Goal: Transaction & Acquisition: Purchase product/service

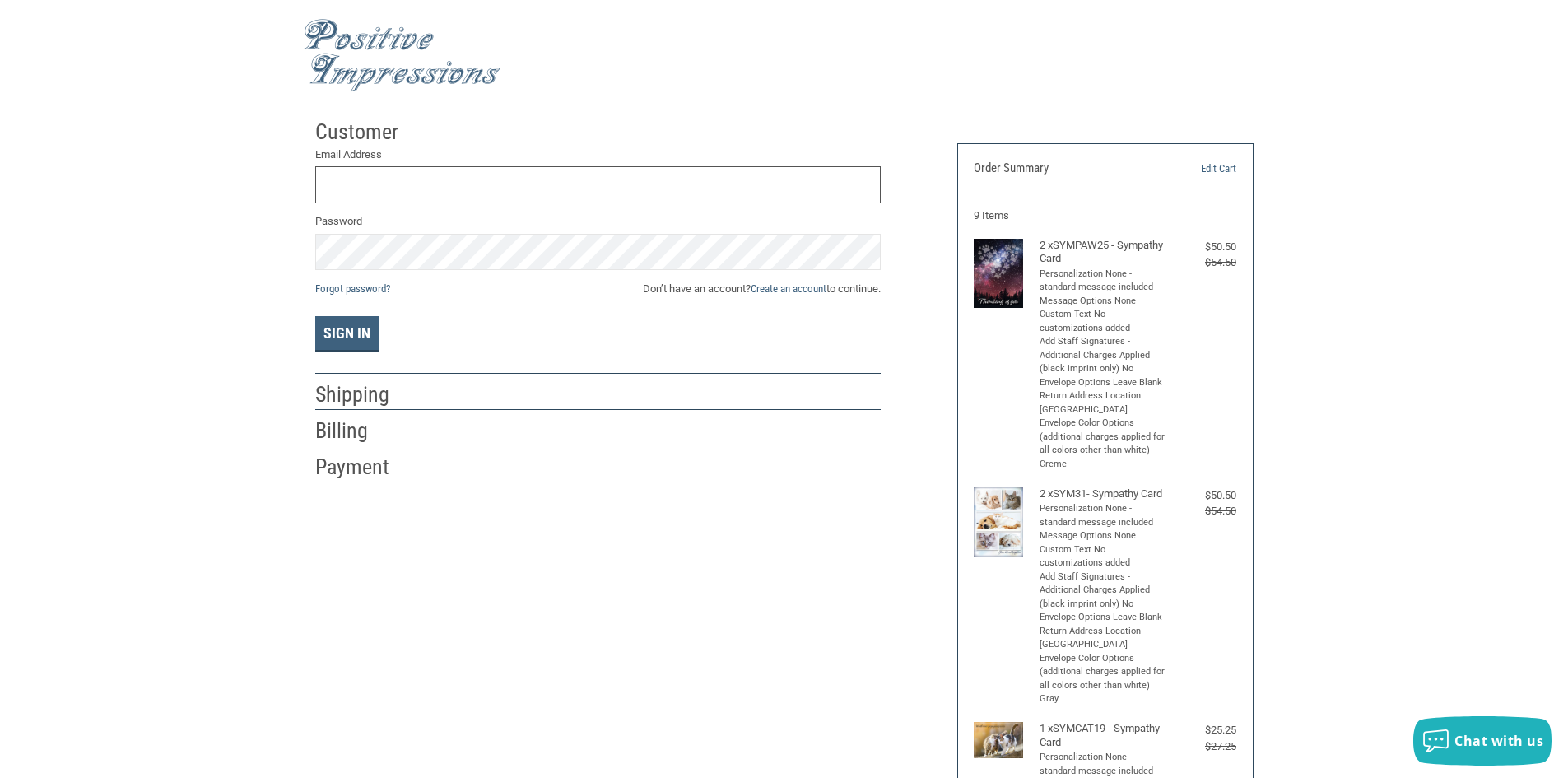
click at [510, 173] on input "Email Address" at bounding box center [598, 185] width 566 height 37
type input "[EMAIL_ADDRESS][DOMAIN_NAME]"
click at [348, 338] on button "Sign In" at bounding box center [346, 334] width 63 height 36
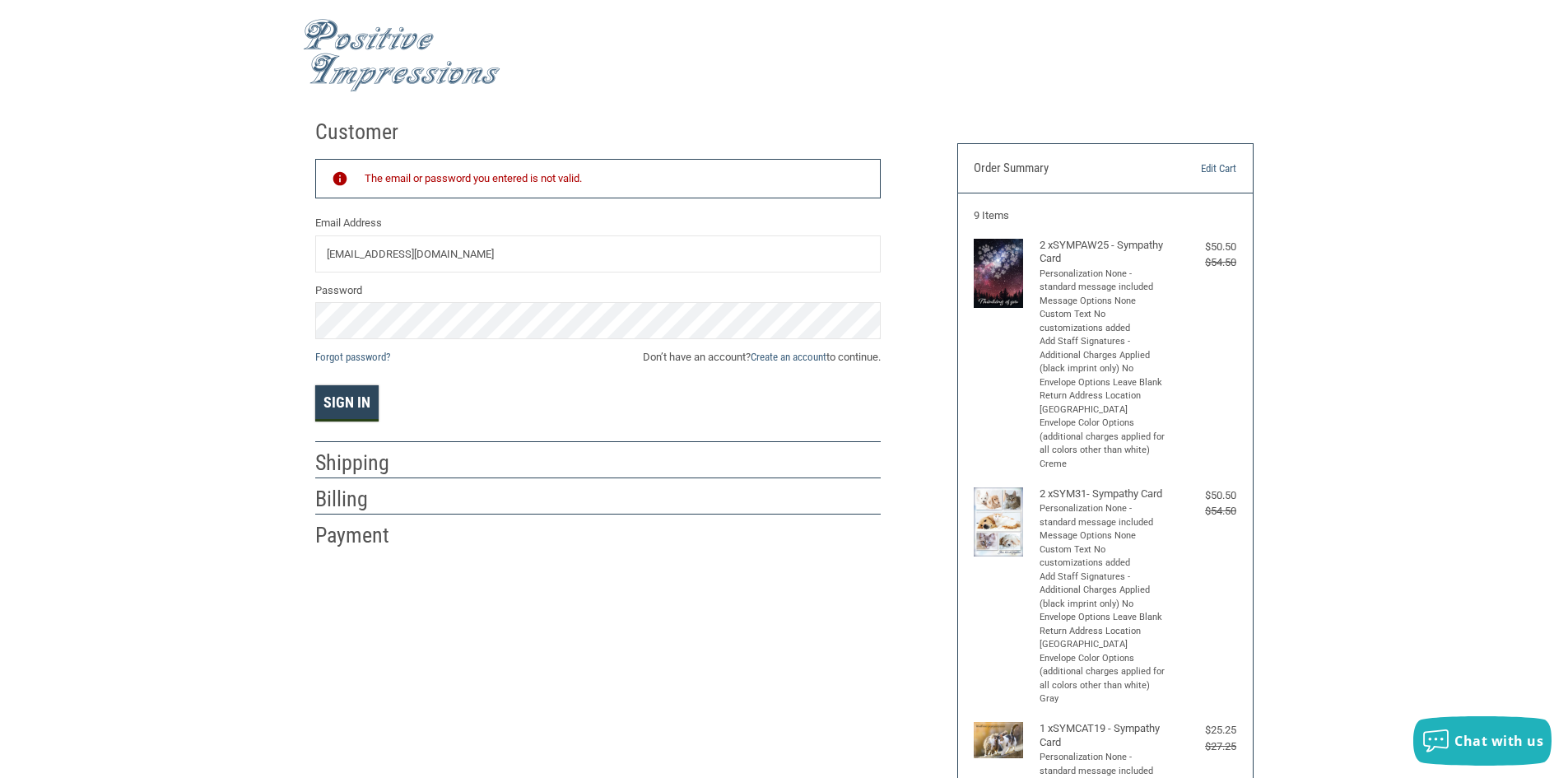
click at [347, 416] on button "Sign In" at bounding box center [346, 404] width 63 height 36
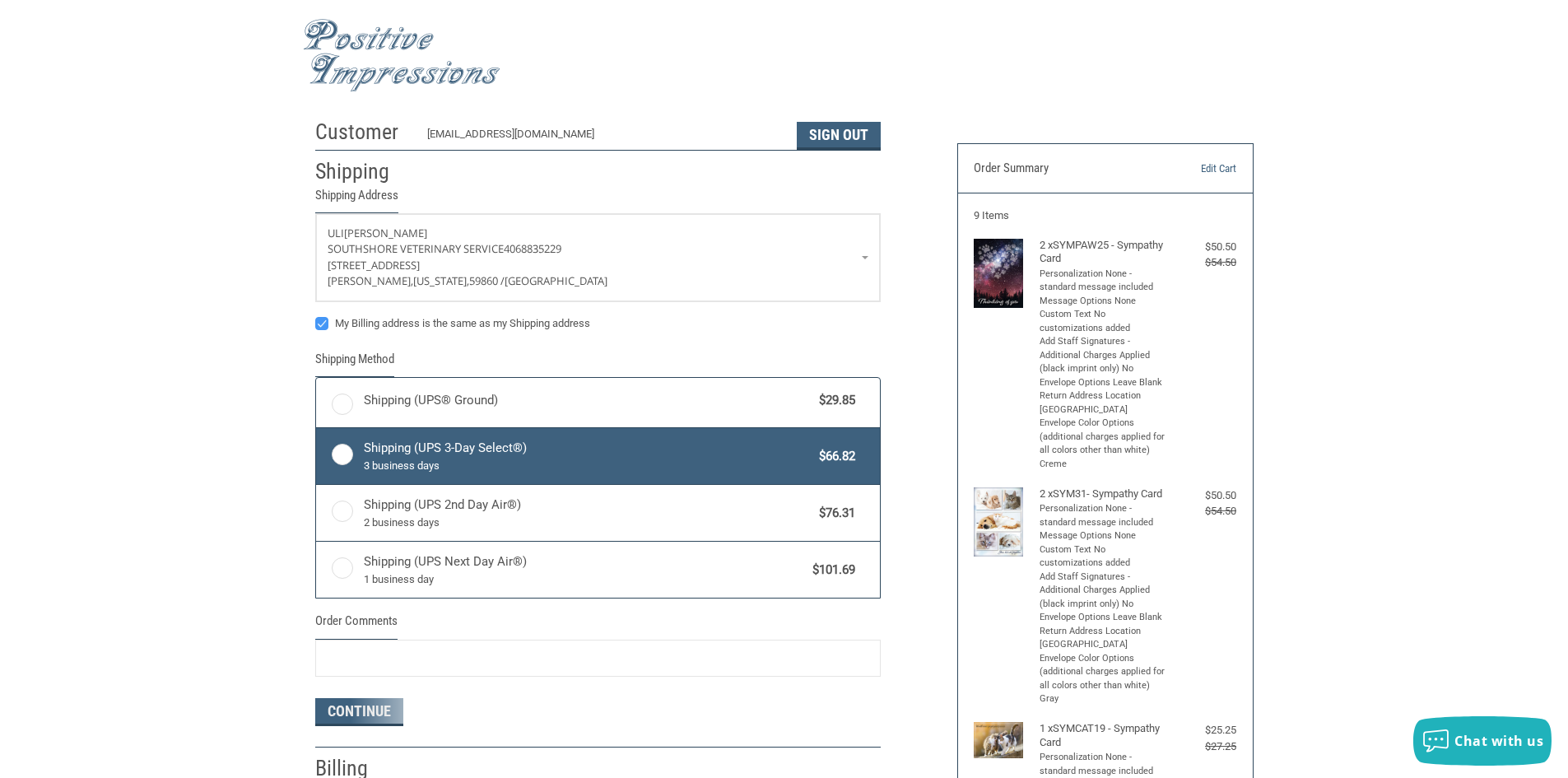
radio input "true"
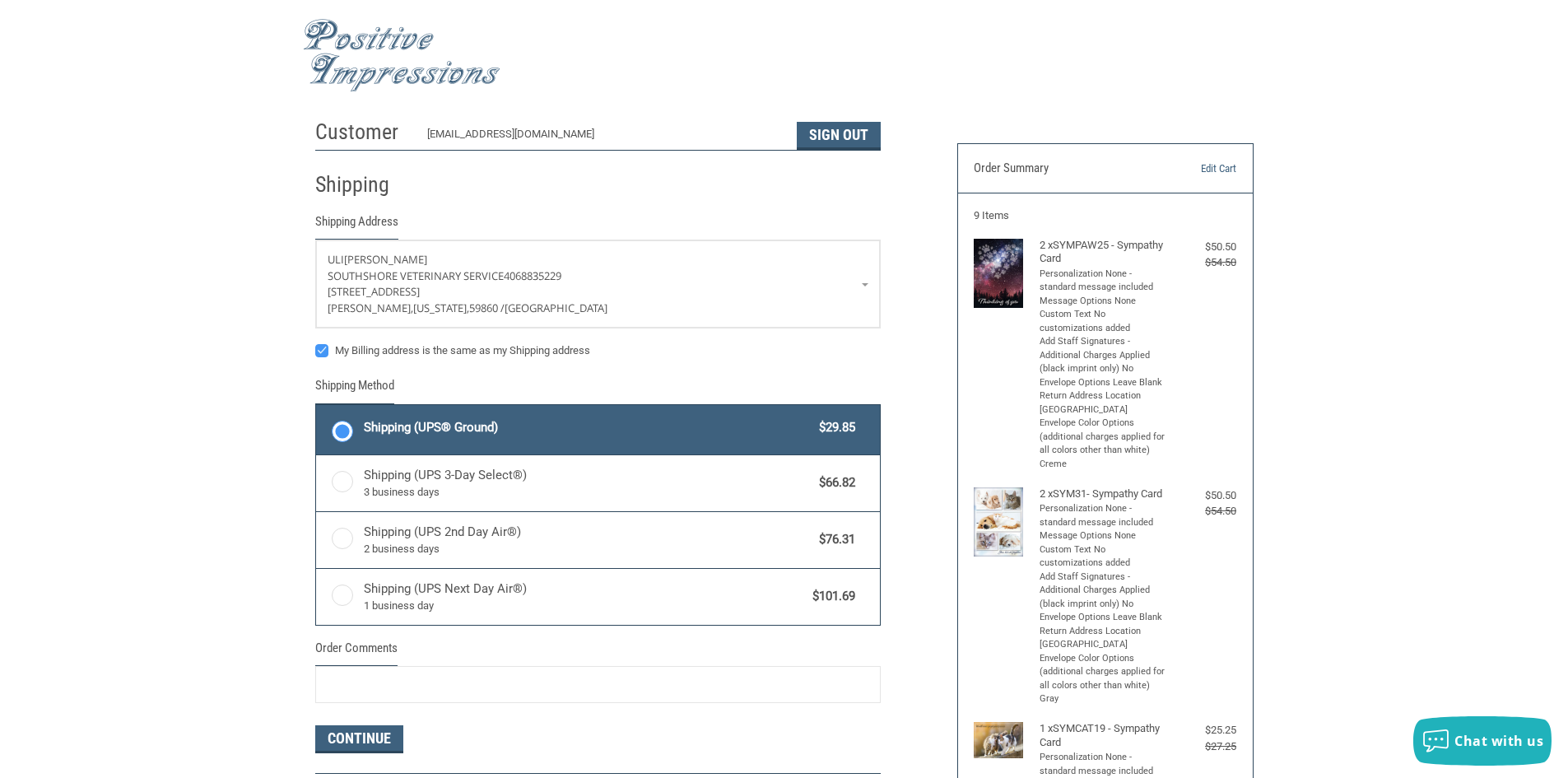
click at [348, 432] on label "Shipping (UPS® Ground) $29.85" at bounding box center [598, 430] width 564 height 49
click at [317, 407] on input "Shipping (UPS® Ground) $29.85" at bounding box center [316, 406] width 1 height 1
click at [806, 355] on label "My Billing address is the same as my Shipping address" at bounding box center [598, 350] width 566 height 13
click at [316, 343] on input "My Billing address is the same as my Shipping address" at bounding box center [315, 342] width 1 height 1
checkbox input "false"
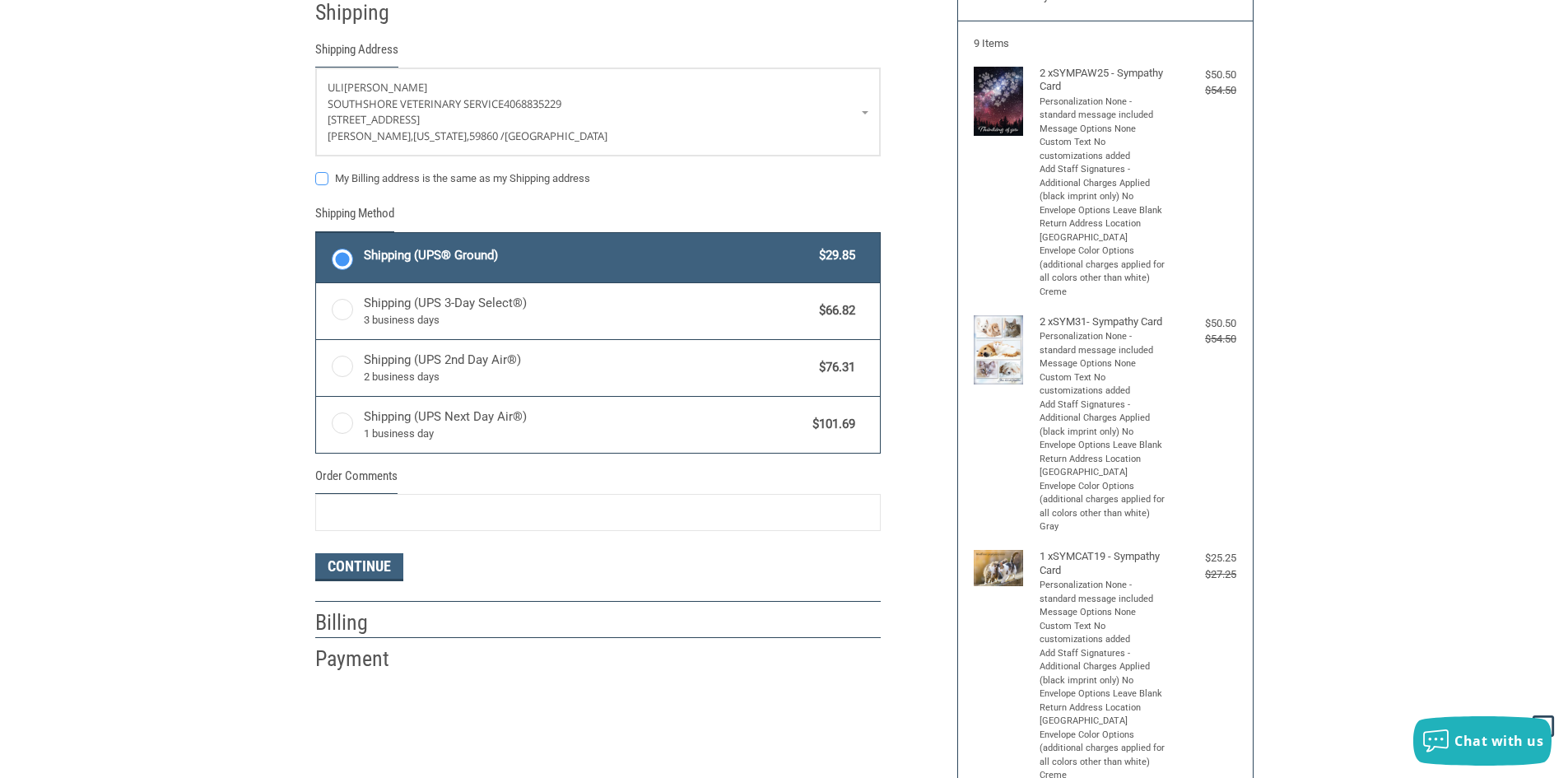
scroll to position [247, 0]
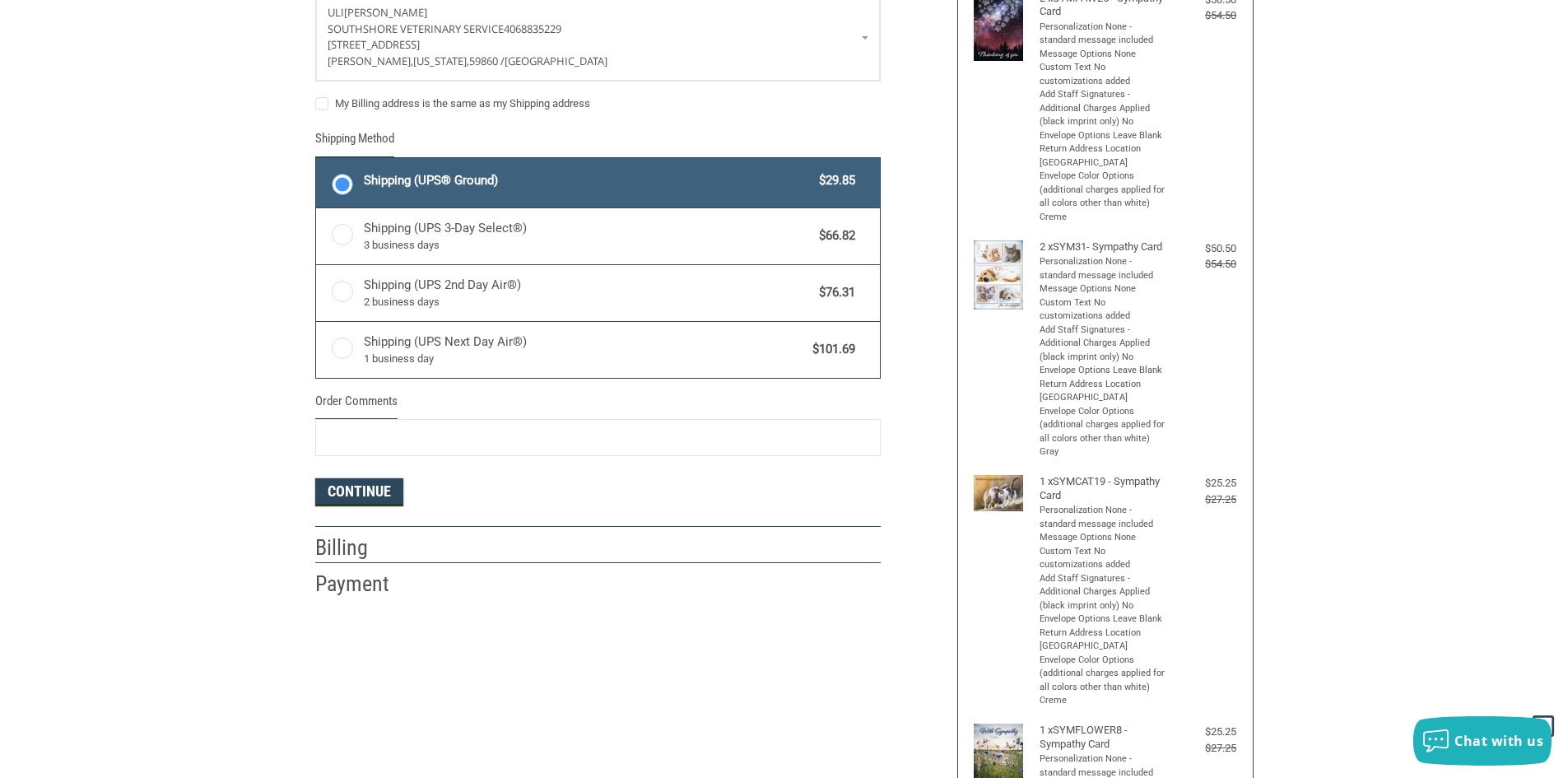
click at [357, 492] on button "Continue" at bounding box center [359, 492] width 88 height 28
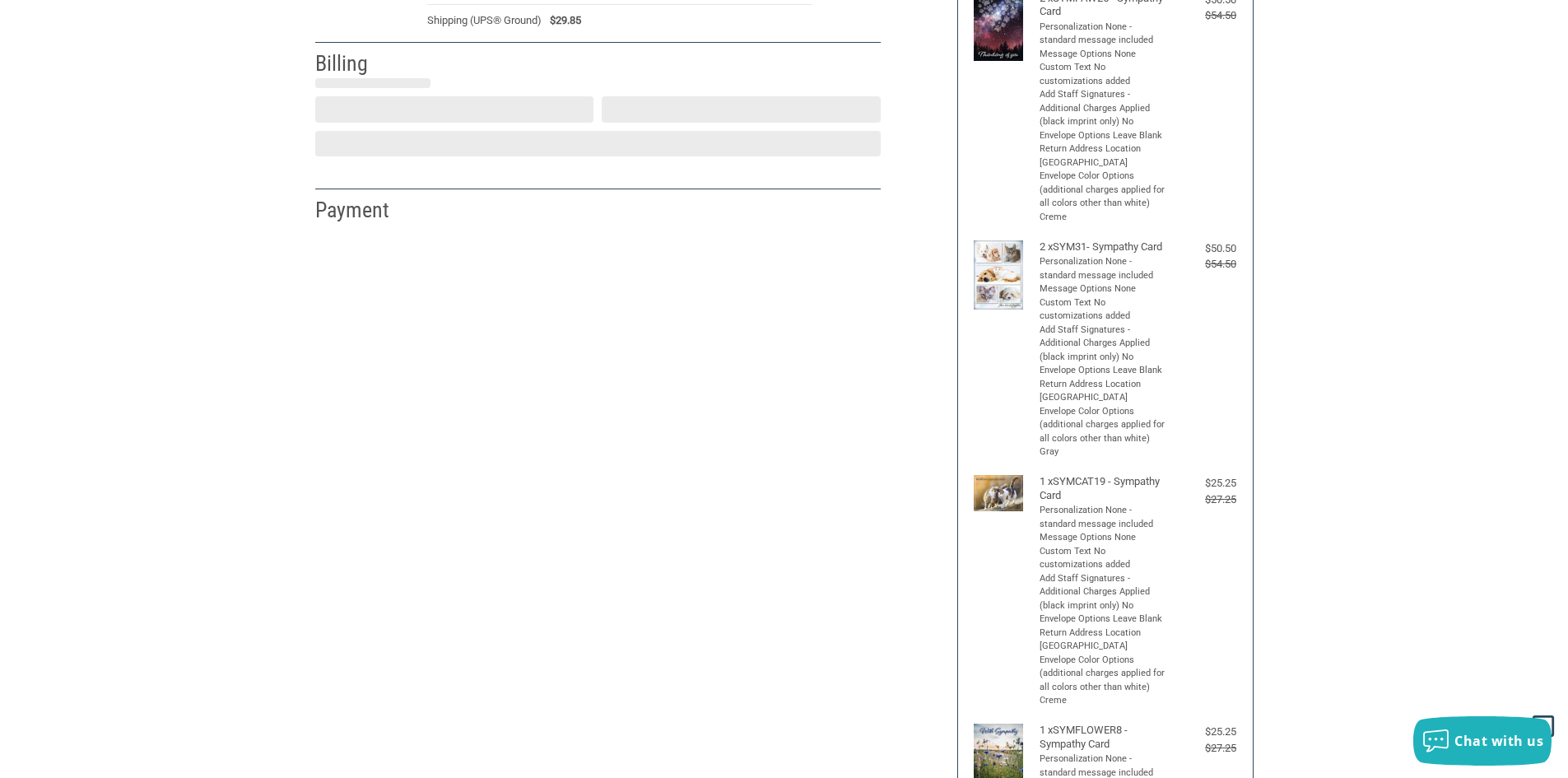
select select "US"
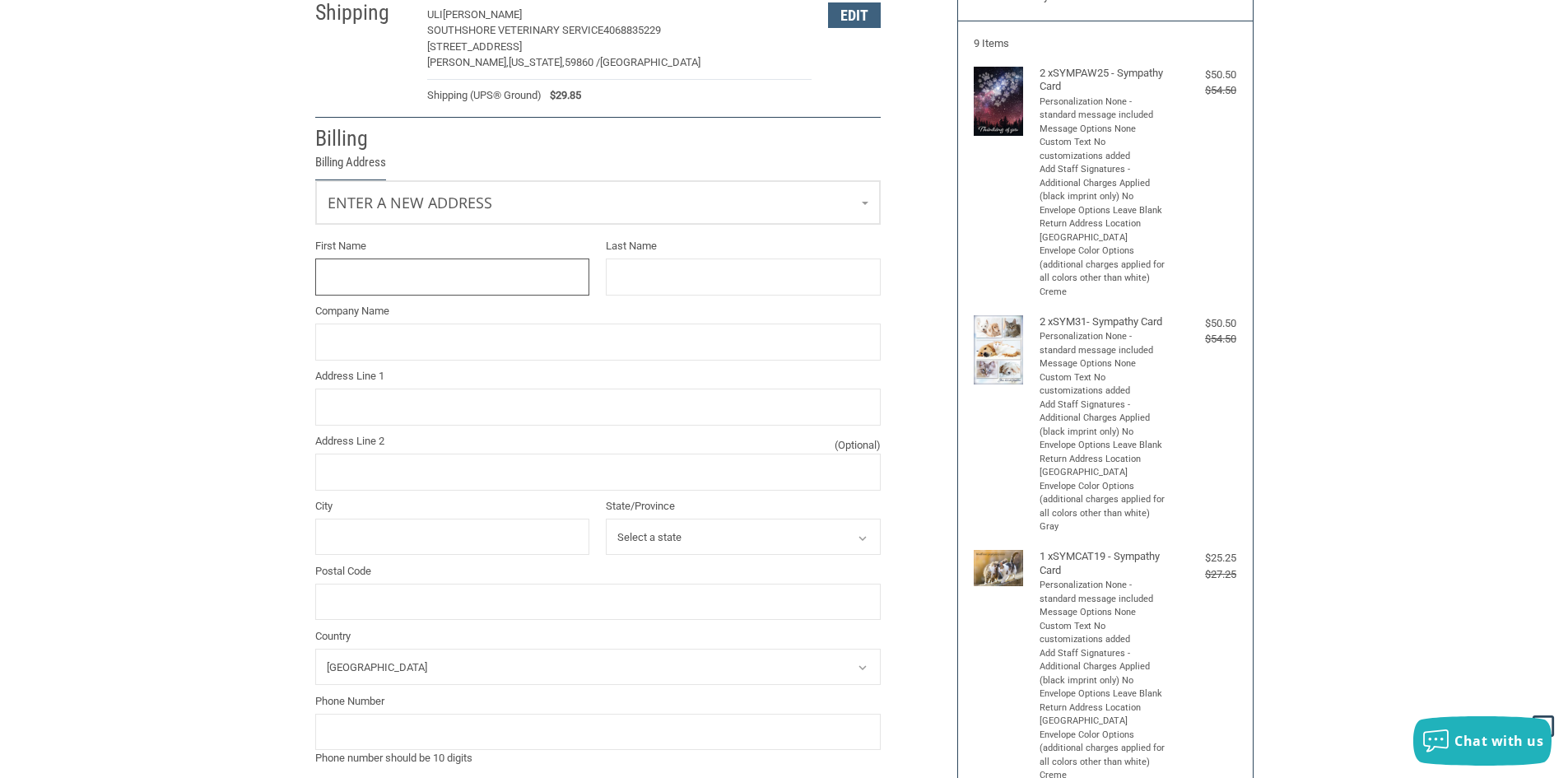
scroll to position [135, 0]
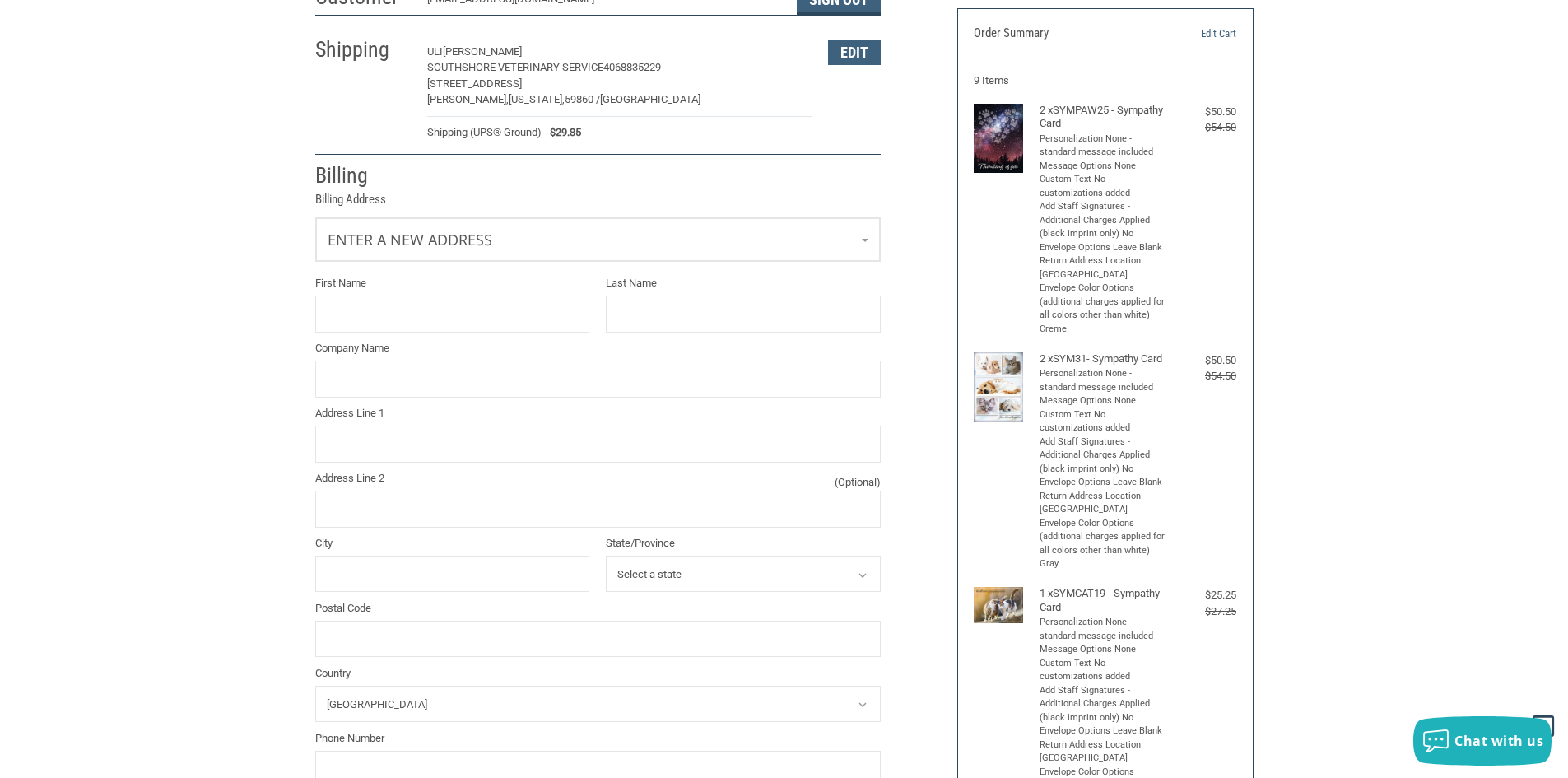
click at [724, 45] on p "[PERSON_NAME]" at bounding box center [619, 52] width 385 height 16
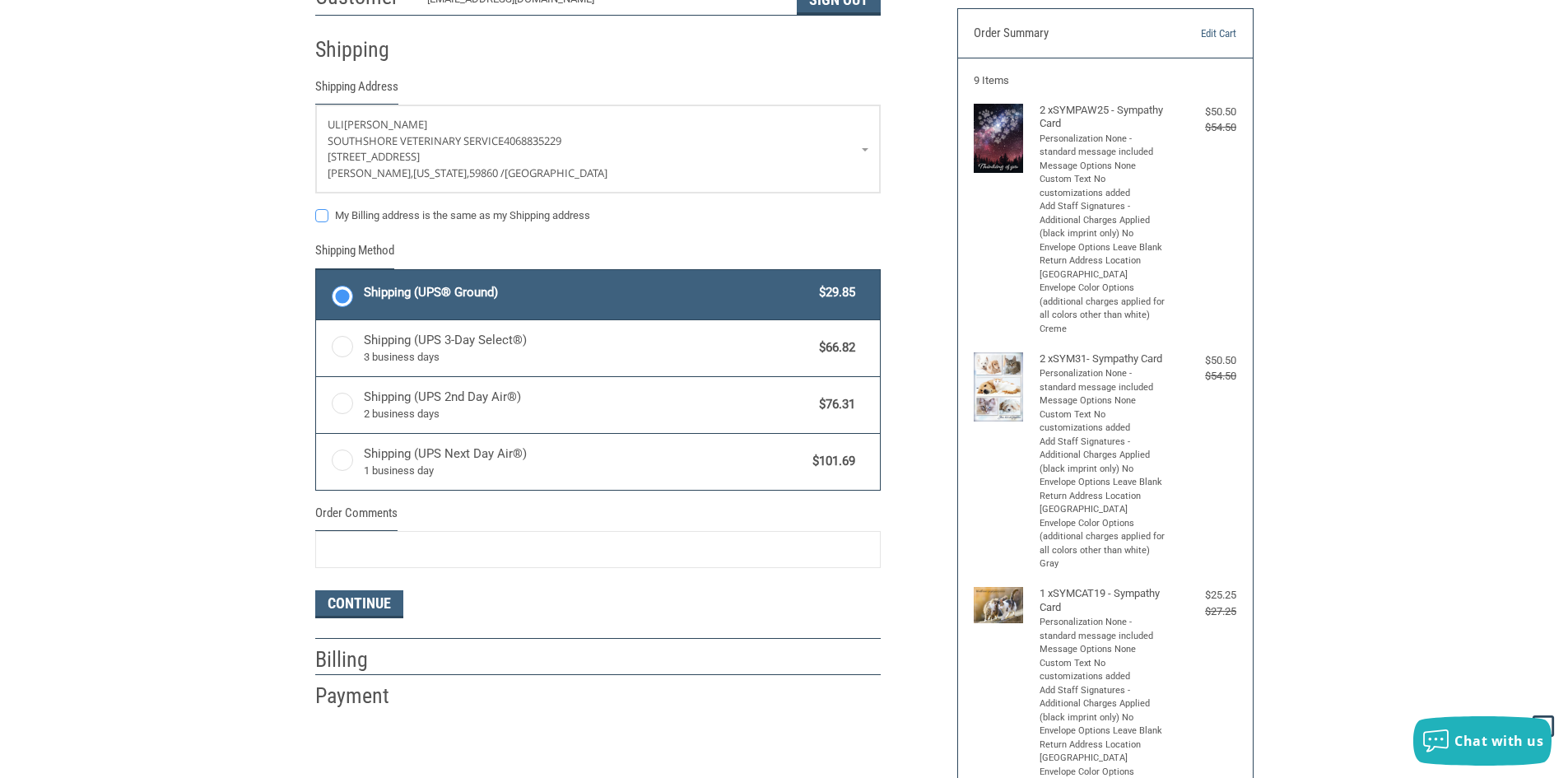
scroll to position [152, 0]
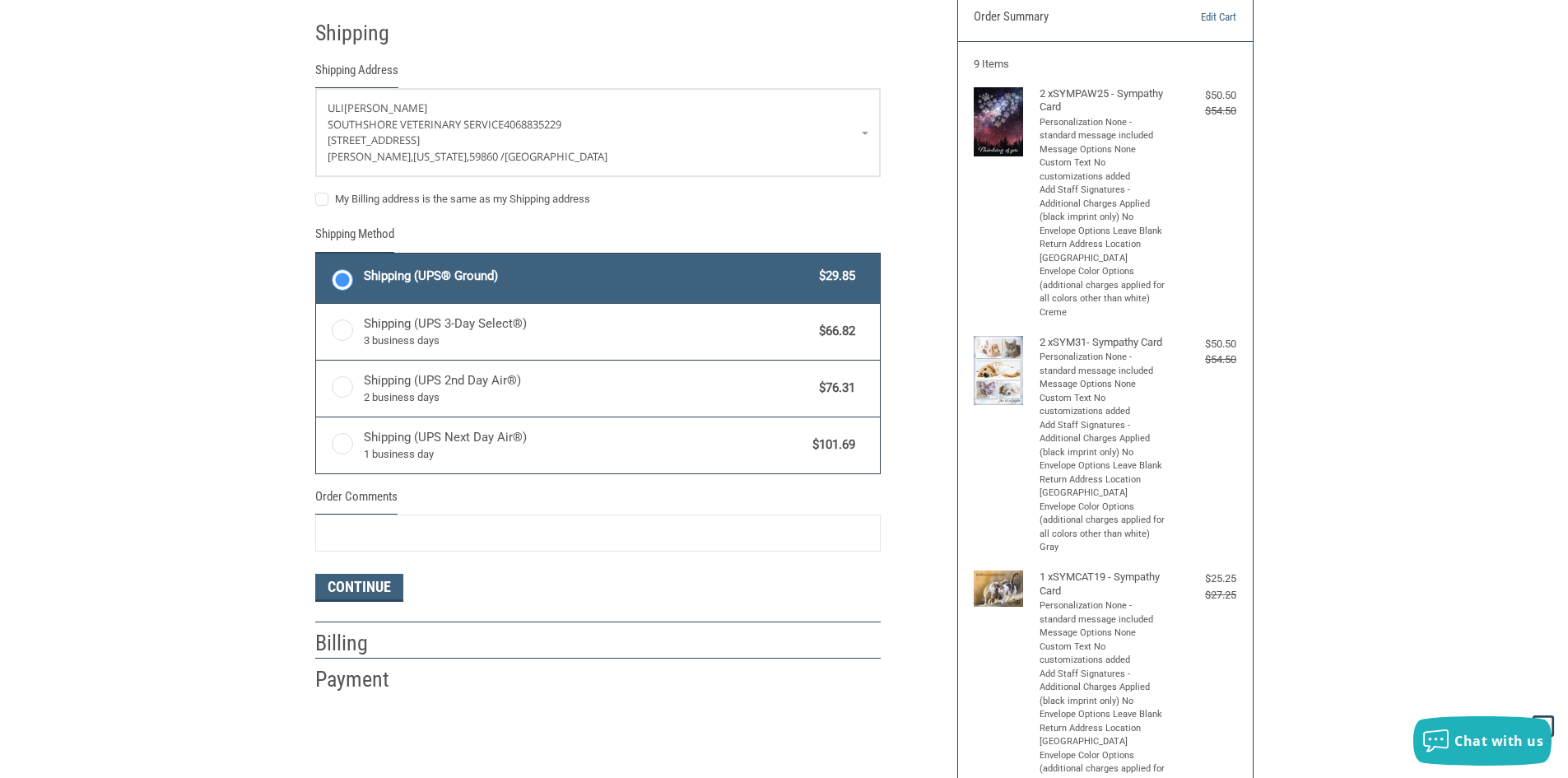
click at [318, 199] on label "My Billing address is the same as my Shipping address" at bounding box center [598, 198] width 566 height 13
click at [316, 191] on input "My Billing address is the same as my Shipping address" at bounding box center [315, 191] width 1 height 1
checkbox input "true"
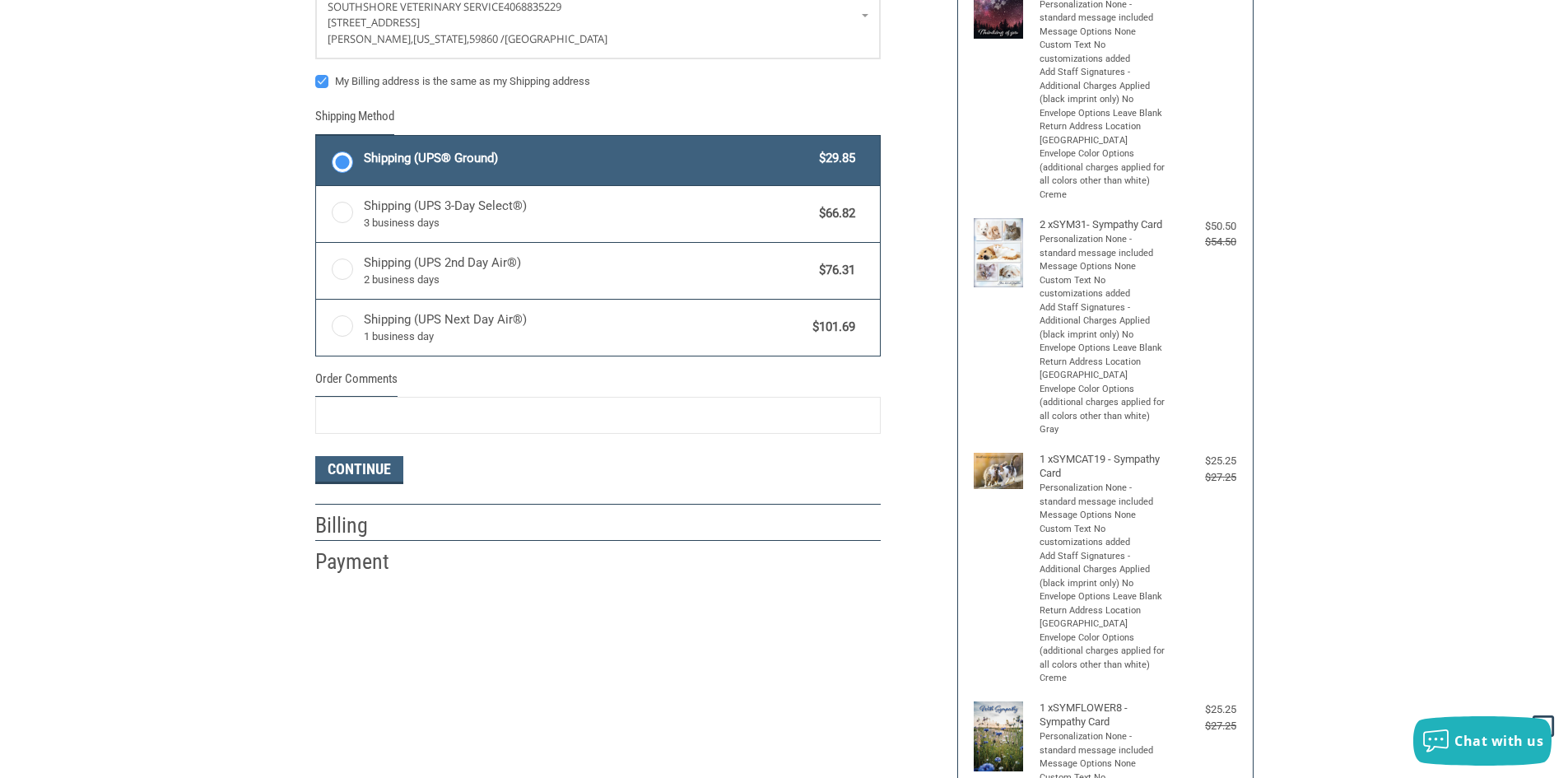
scroll to position [563, 0]
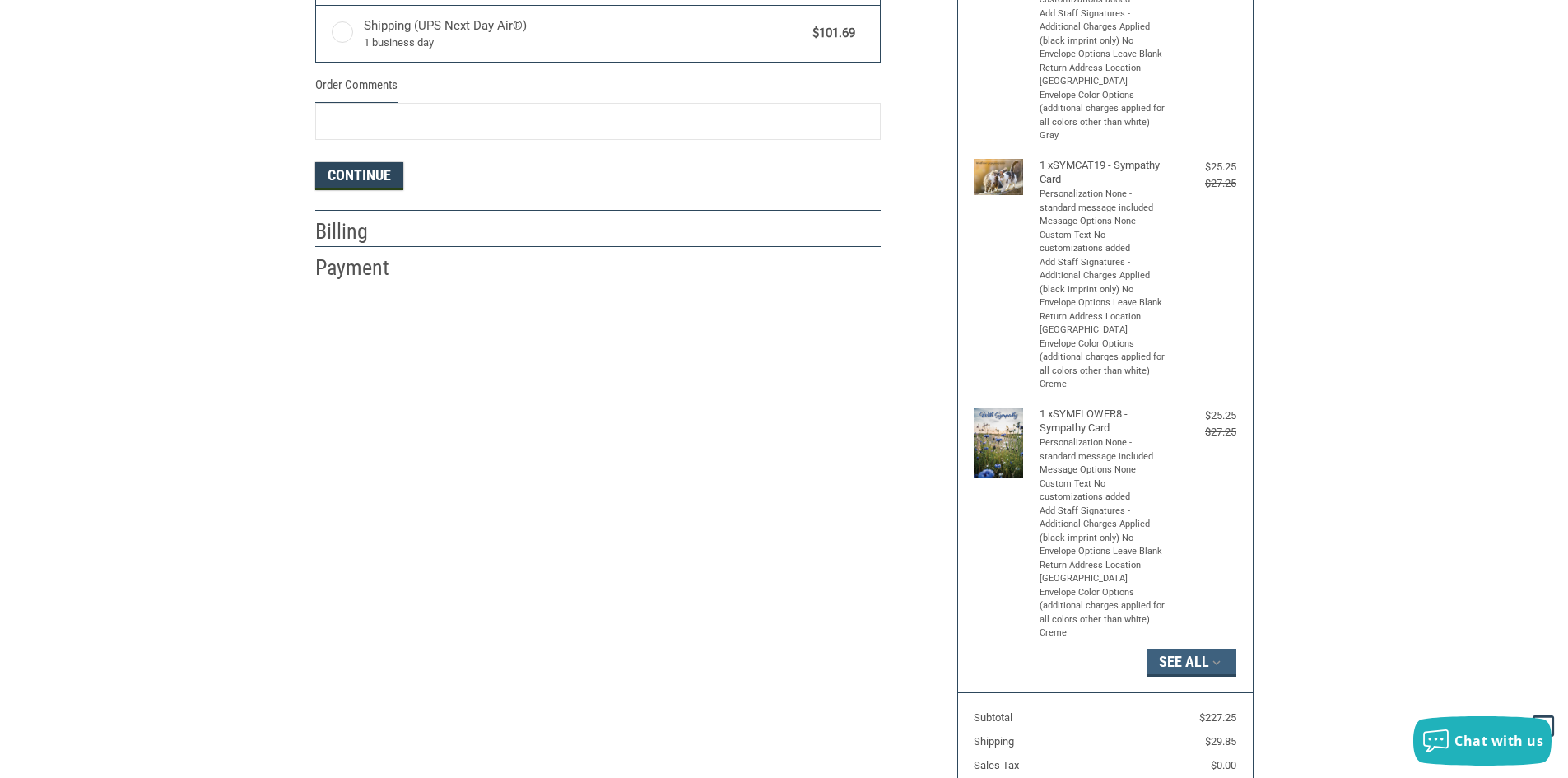
click at [333, 170] on button "Continue" at bounding box center [359, 176] width 88 height 28
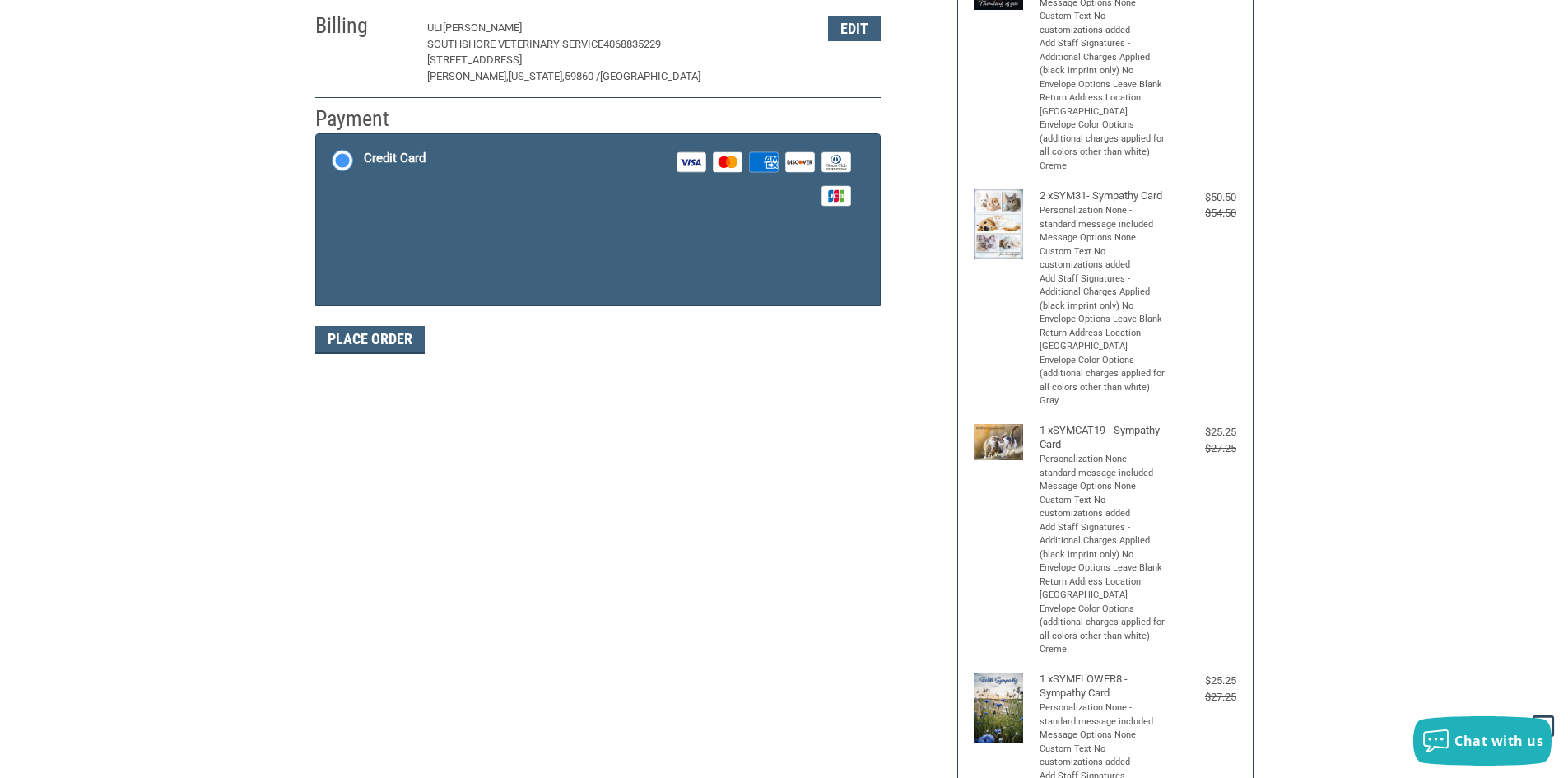
scroll to position [242, 0]
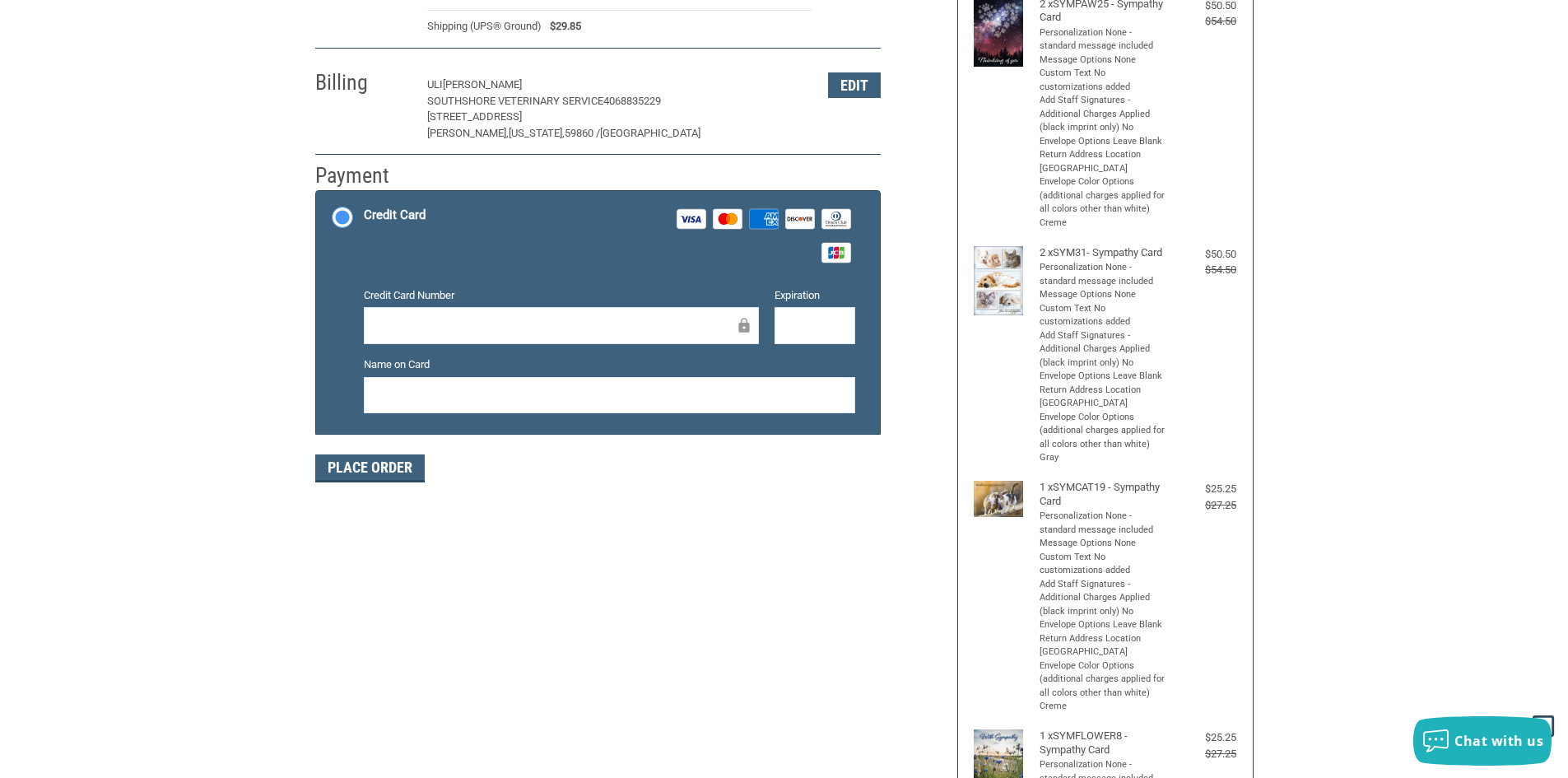
drag, startPoint x: 370, startPoint y: 399, endPoint x: 345, endPoint y: 311, distance: 91.5
click at [360, 361] on div "Name on Card" at bounding box center [609, 386] width 508 height 60
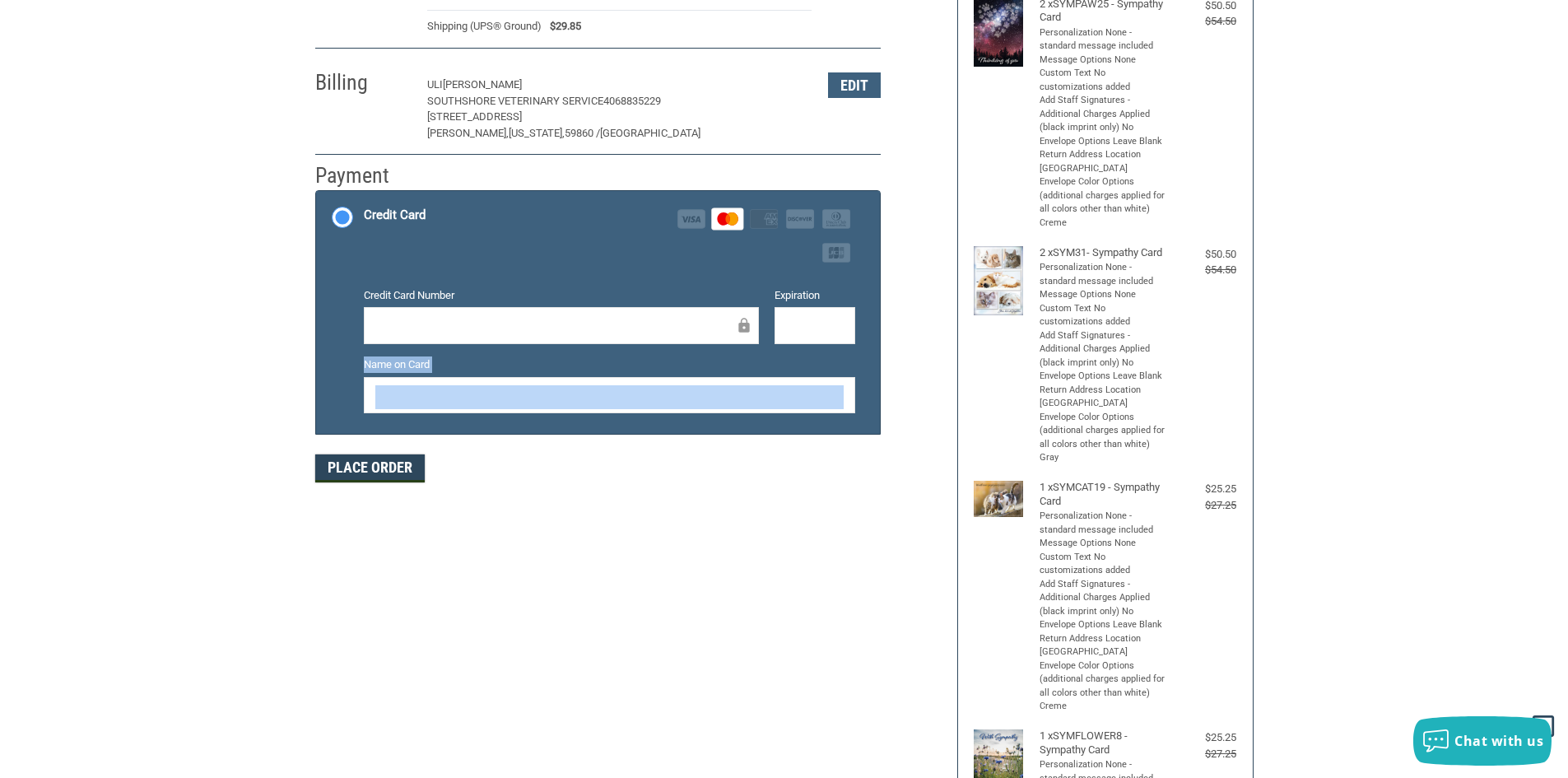
click at [368, 469] on button "Place Order" at bounding box center [369, 468] width 110 height 28
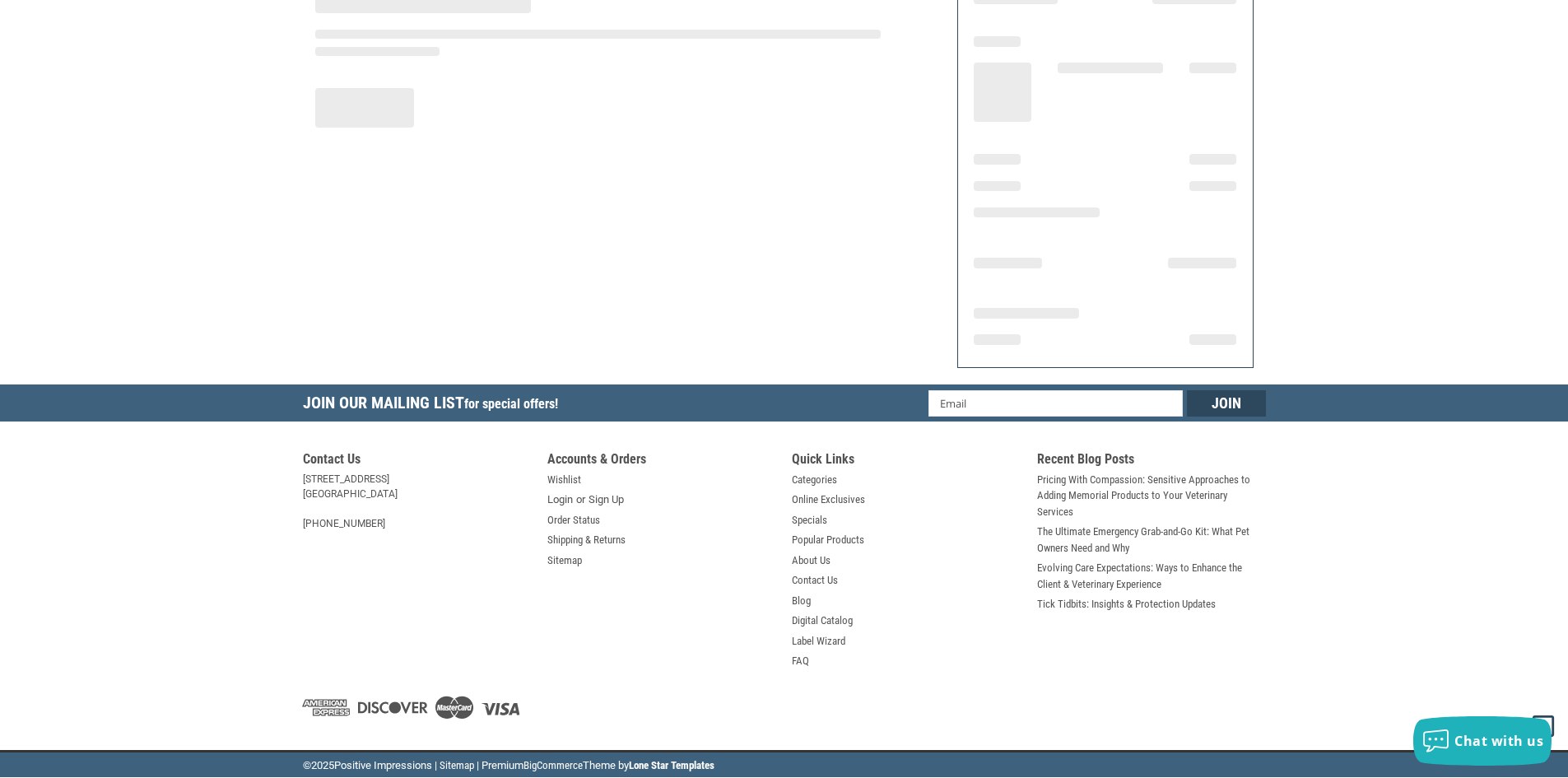
scroll to position [170, 0]
